Goal: Transaction & Acquisition: Purchase product/service

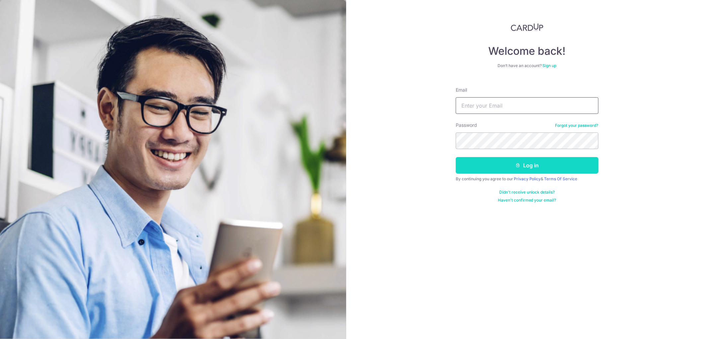
type input "thomas@audiolight.com.sg"
click at [512, 164] on button "Log in" at bounding box center [527, 165] width 143 height 17
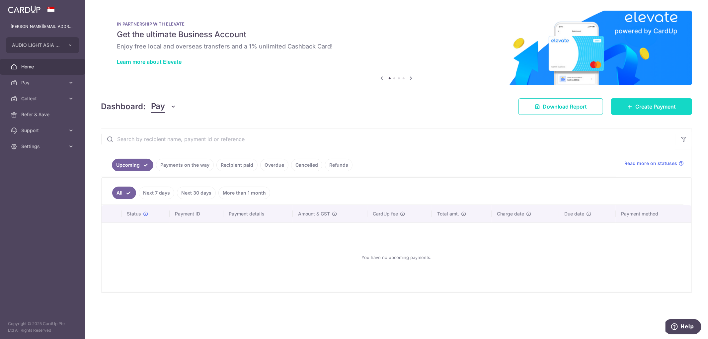
click at [648, 105] on span "Create Payment" at bounding box center [655, 107] width 41 height 8
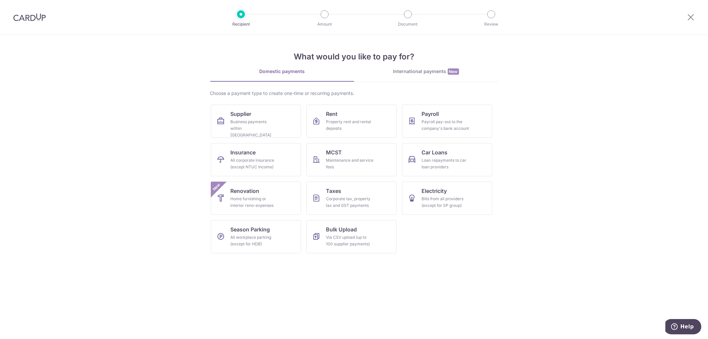
click at [442, 68] on div "International payments New" at bounding box center [426, 71] width 144 height 7
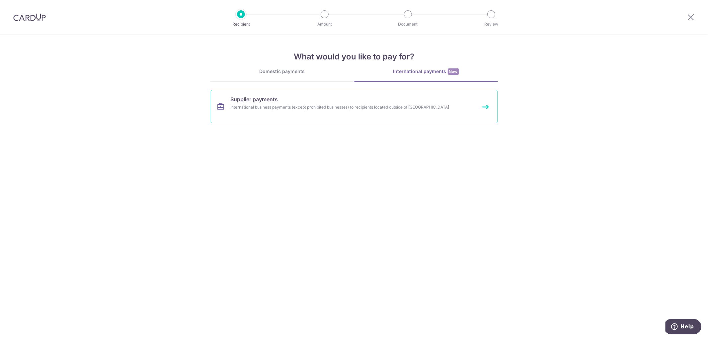
click at [303, 108] on div "International business payments (except prohibited businesses) to recipients lo…" at bounding box center [345, 107] width 229 height 7
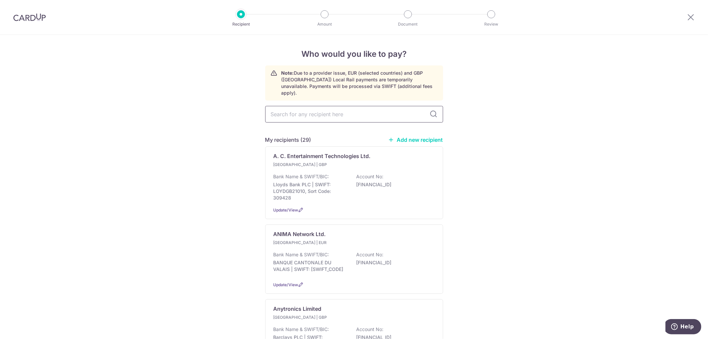
click at [307, 108] on input "text" at bounding box center [354, 114] width 178 height 17
type input "matrix"
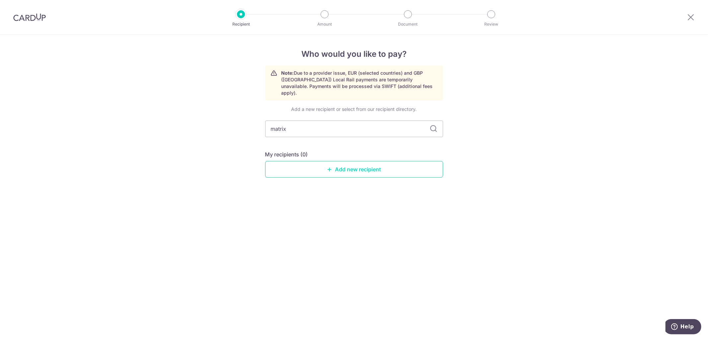
click at [338, 161] on link "Add new recipient" at bounding box center [354, 169] width 178 height 17
select select
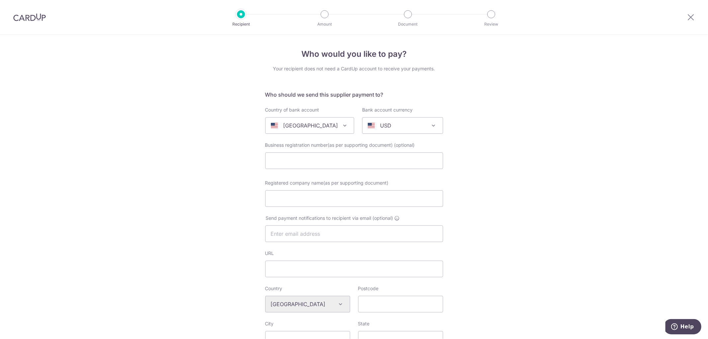
click at [316, 124] on div "United States" at bounding box center [304, 126] width 67 height 8
type input "hong"
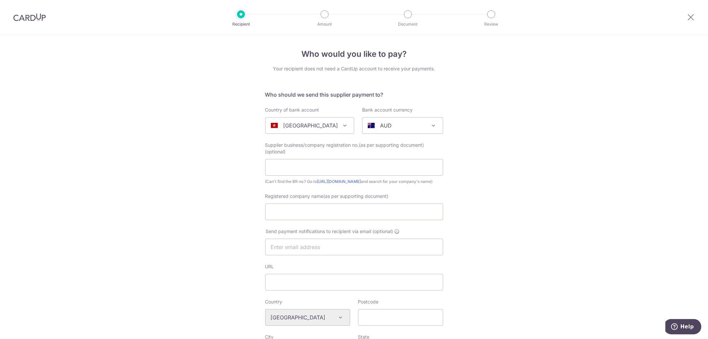
select select "95"
select select "Hong Kong"
select select
click at [380, 127] on p "AUD" at bounding box center [386, 126] width 12 height 8
type input "hkd"
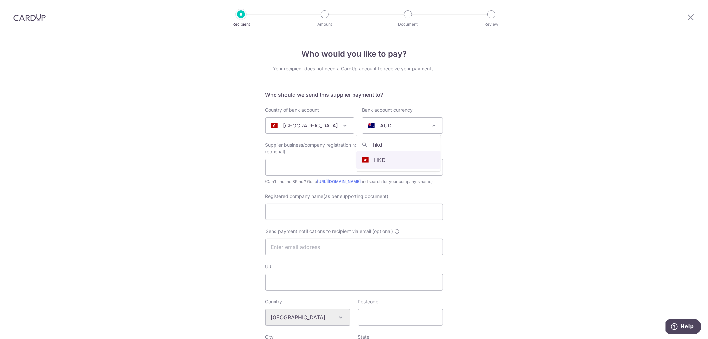
select select "2"
click at [321, 169] on input "text" at bounding box center [354, 167] width 178 height 17
paste input "Matrix (Hong Kong) Construction Limited"
type input "Matrix (Hong Kong) Construction Limited"
click at [350, 220] on input "Registered company name(as per supporting document)" at bounding box center [354, 212] width 178 height 17
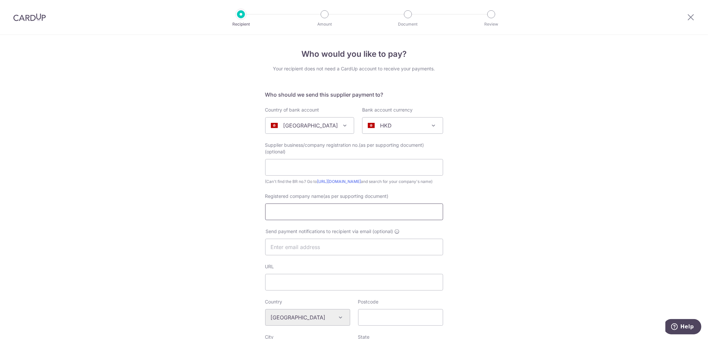
paste input "Matrix (Hong Kong) Construction Limited"
type input "Matrix (Hong Kong) Construction Limited"
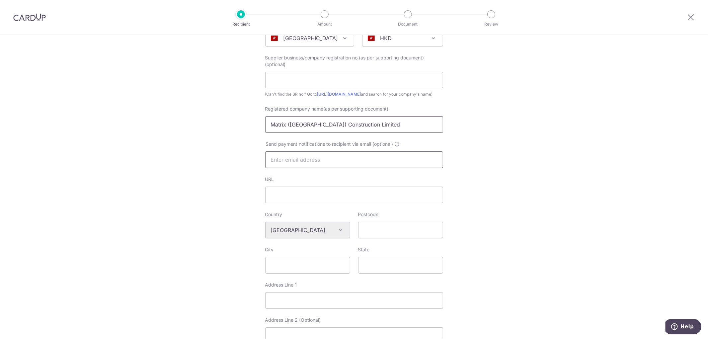
scroll to position [111, 0]
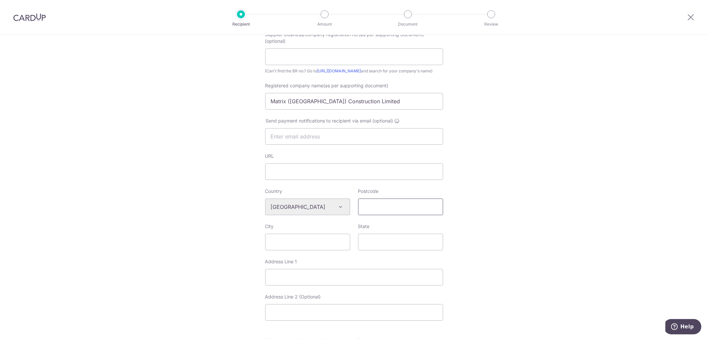
click at [378, 211] on input "Postcode" at bounding box center [400, 207] width 85 height 17
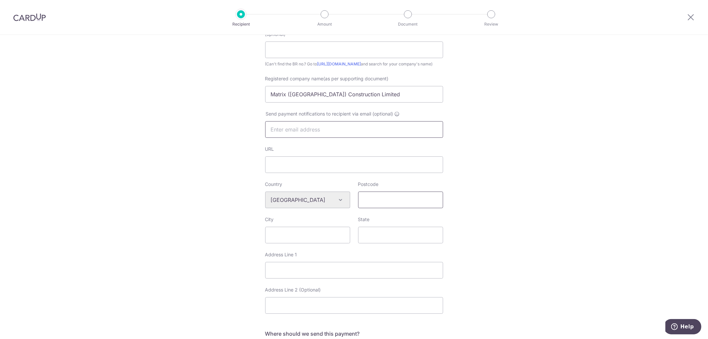
scroll to position [184, 0]
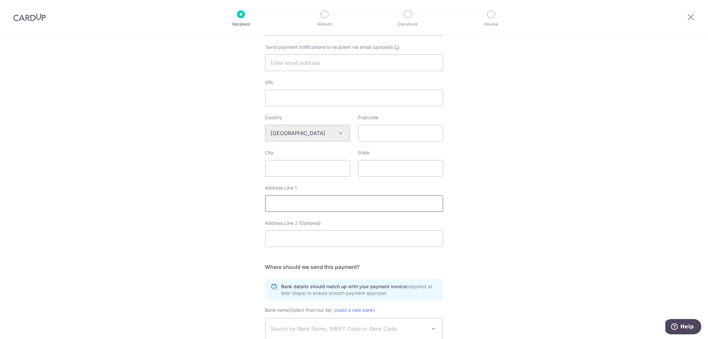
drag, startPoint x: 300, startPoint y: 207, endPoint x: 351, endPoint y: 200, distance: 51.3
click at [302, 207] on input "Address Line 1" at bounding box center [354, 203] width 178 height 17
paste input "HONG KONG CENTRAL HSBC MAIN BUILDING"
type input "HONG KONG CENTRAL HSBC MAIN BUILDING"
paste input "1 QUEEN'S ROAD CENTRAL"
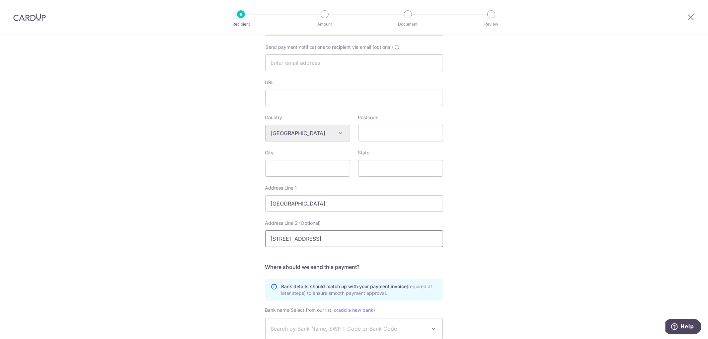
type input "1 QUEEN'S ROAD CENTRAL"
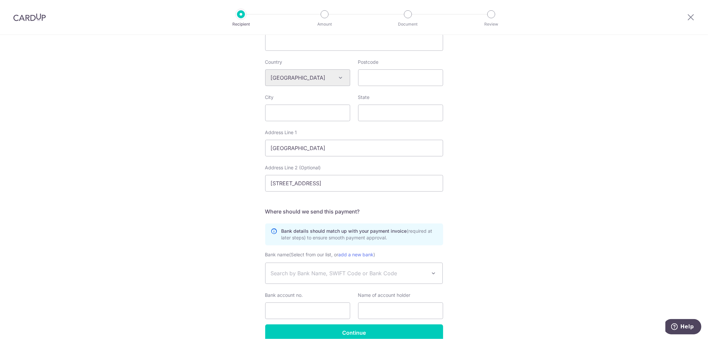
scroll to position [279, 0]
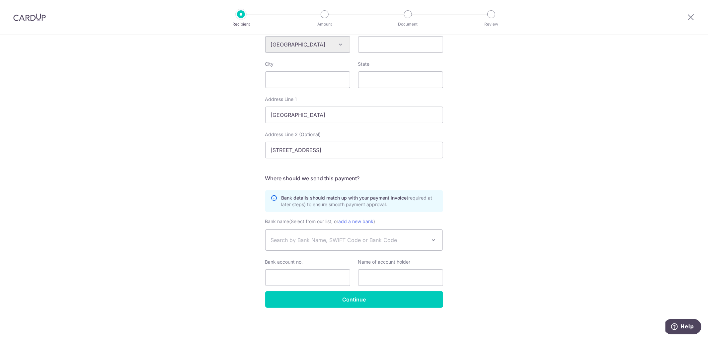
click at [328, 241] on span "Search by Bank Name, SWIFT Code or Bank Code" at bounding box center [349, 240] width 156 height 8
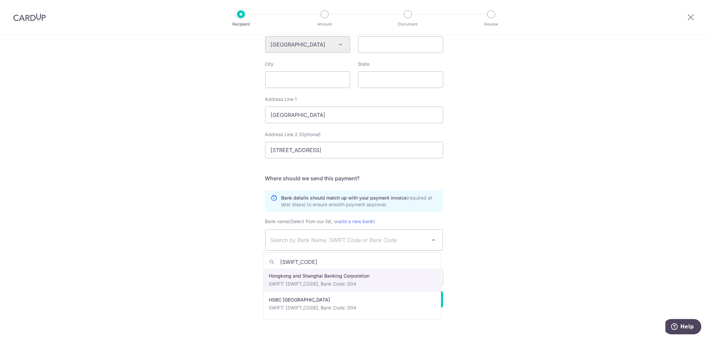
type input "HSBCHKHHHKH"
select select "31"
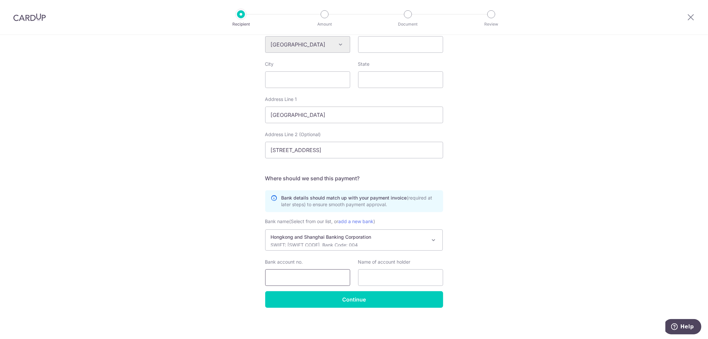
click at [321, 279] on input "Bank account no." at bounding box center [307, 277] width 85 height 17
paste input "809 465016 001"
type input "809465016001"
paste input "Matrix (Hong Kong) Construction Limited"
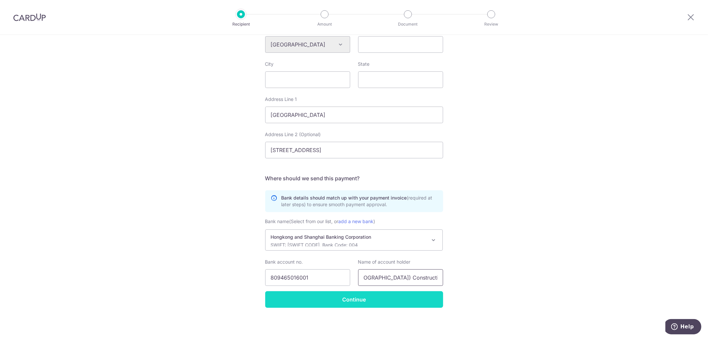
type input "Matrix (Hong Kong) Construction Limited"
click at [362, 304] on input "Continue" at bounding box center [354, 299] width 178 height 17
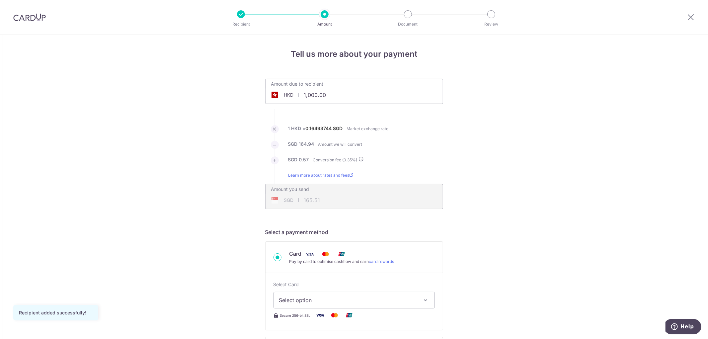
drag, startPoint x: 334, startPoint y: 92, endPoint x: 288, endPoint y: 102, distance: 47.1
click at [291, 101] on input "1,000.00" at bounding box center [317, 94] width 103 height 15
type input "3,600.00"
type input "595.86"
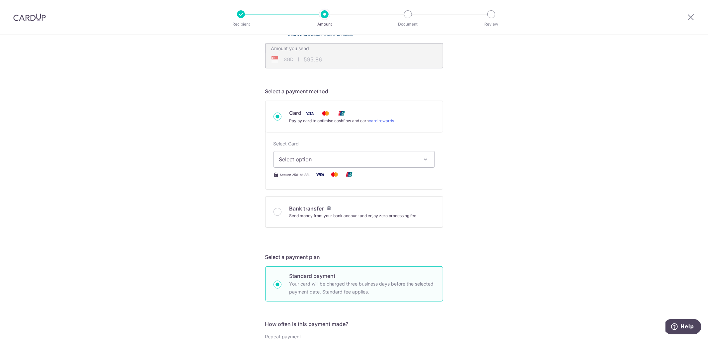
scroll to position [74, 0]
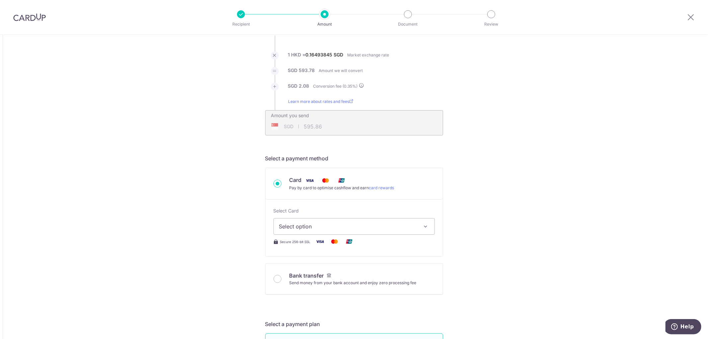
click at [313, 226] on span "Select option" at bounding box center [348, 226] width 138 height 8
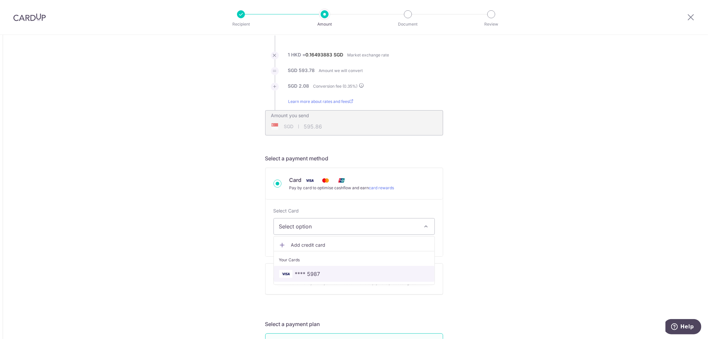
click at [305, 274] on span "**** 5987" at bounding box center [307, 274] width 25 height 8
type input "3,600.00"
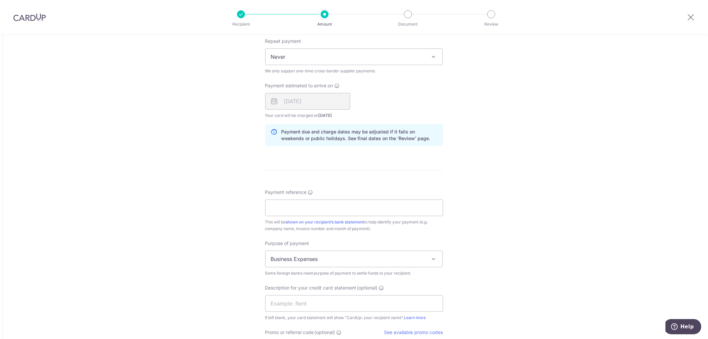
scroll to position [443, 0]
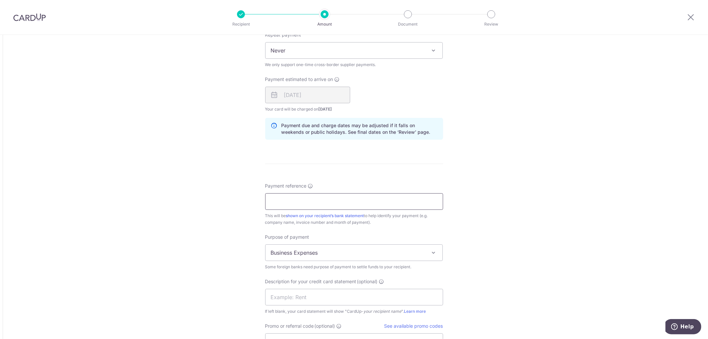
click at [288, 202] on input "Payment reference" at bounding box center [354, 201] width 178 height 17
paste input "25-25014 - In005"
type input "25-25014 - In005"
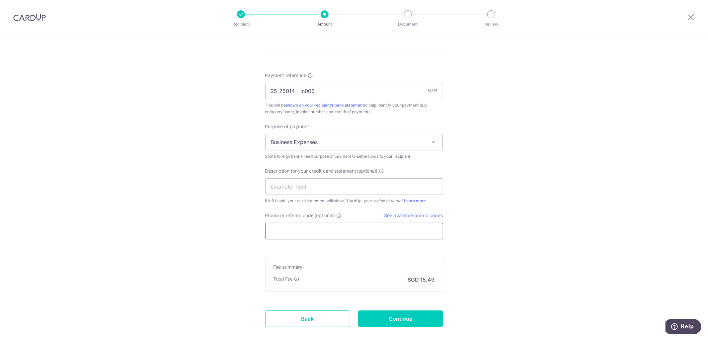
click at [321, 229] on input "Promo or referral code (optional)" at bounding box center [354, 231] width 178 height 17
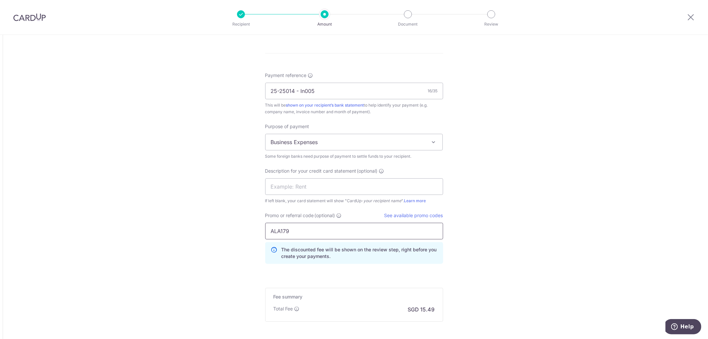
type input "ALA179"
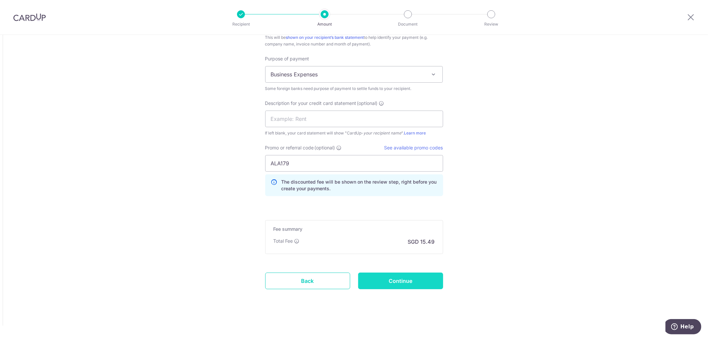
click at [403, 280] on input "Continue" at bounding box center [400, 281] width 85 height 17
type input "Create Schedule"
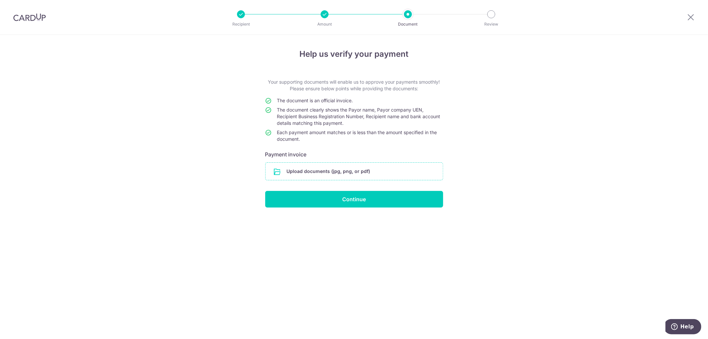
click at [333, 172] on input "file" at bounding box center [354, 171] width 177 height 17
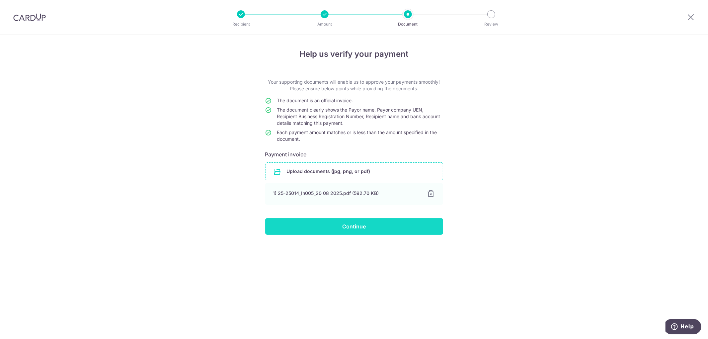
click at [367, 223] on input "Continue" at bounding box center [354, 226] width 178 height 17
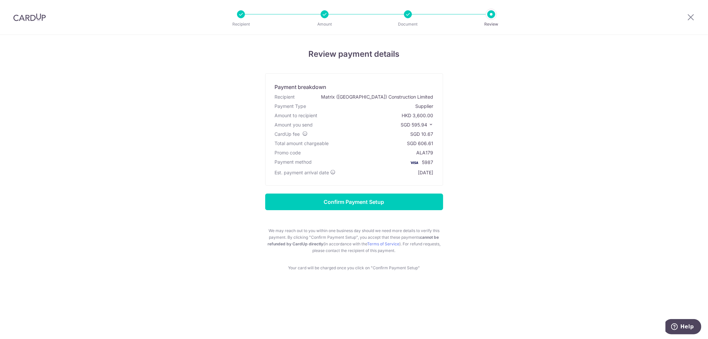
drag, startPoint x: 433, startPoint y: 114, endPoint x: 403, endPoint y: 117, distance: 30.0
click at [403, 117] on div "Amount to recipient HKD 3,600.00" at bounding box center [354, 115] width 161 height 9
copy div "HKD 3,600.00"
drag, startPoint x: 433, startPoint y: 123, endPoint x: 412, endPoint y: 122, distance: 20.9
click at [412, 122] on div "Amount you send SGD 595.94" at bounding box center [354, 124] width 161 height 9
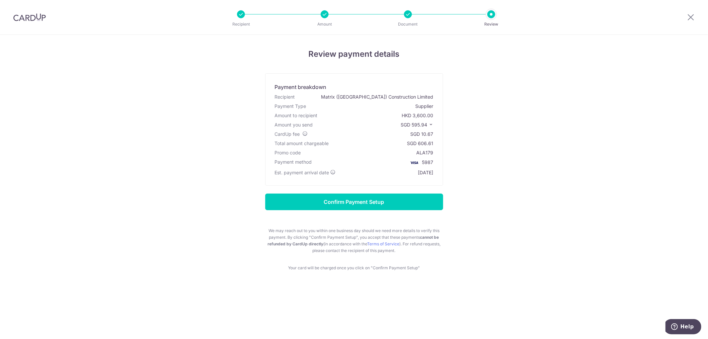
copy span "595.94"
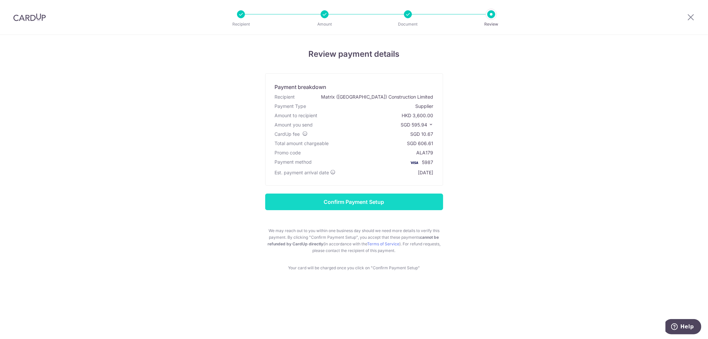
click at [366, 196] on input "Confirm Payment Setup" at bounding box center [354, 202] width 178 height 17
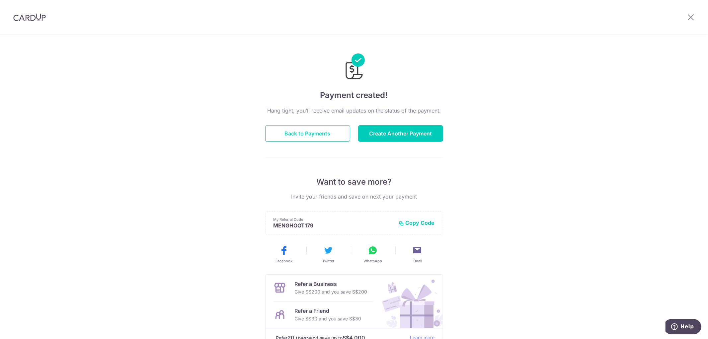
click at [299, 136] on button "Back to Payments" at bounding box center [307, 133] width 85 height 17
